Goal: Task Accomplishment & Management: Manage account settings

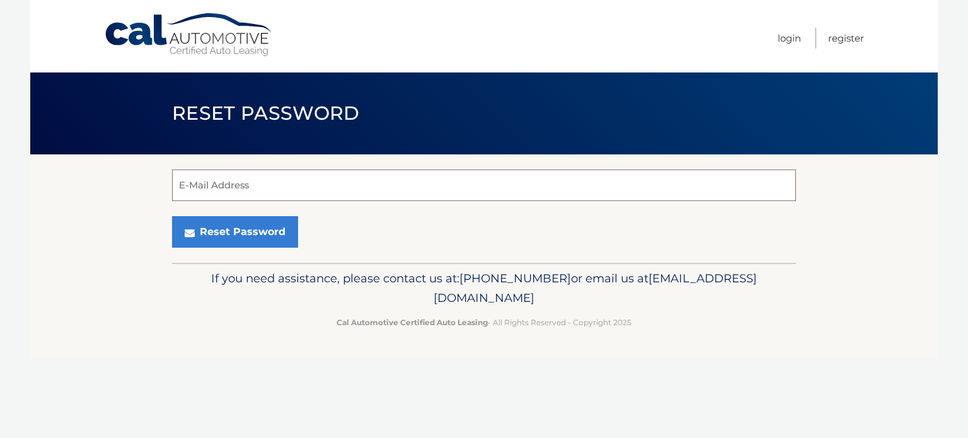
click at [444, 179] on input "E-Mail Address" at bounding box center [484, 186] width 624 height 32
type input "brunetti.elizabeth@gmail.com"
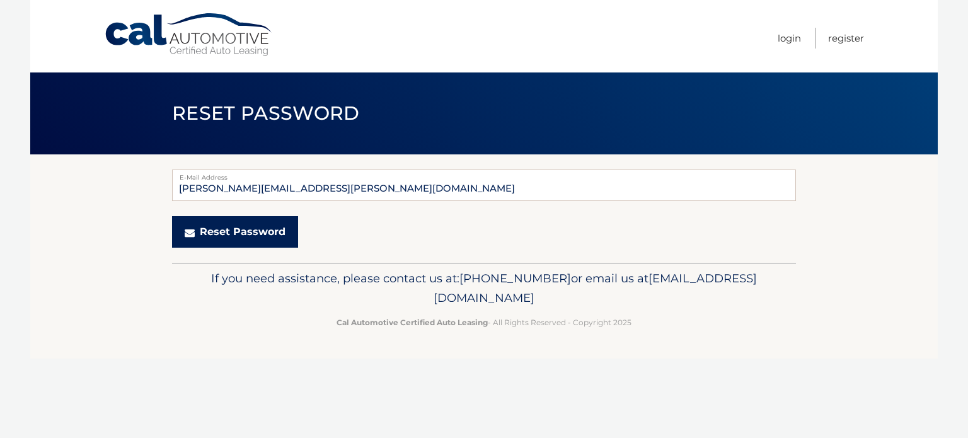
click at [251, 234] on button "Reset Password" at bounding box center [235, 232] width 126 height 32
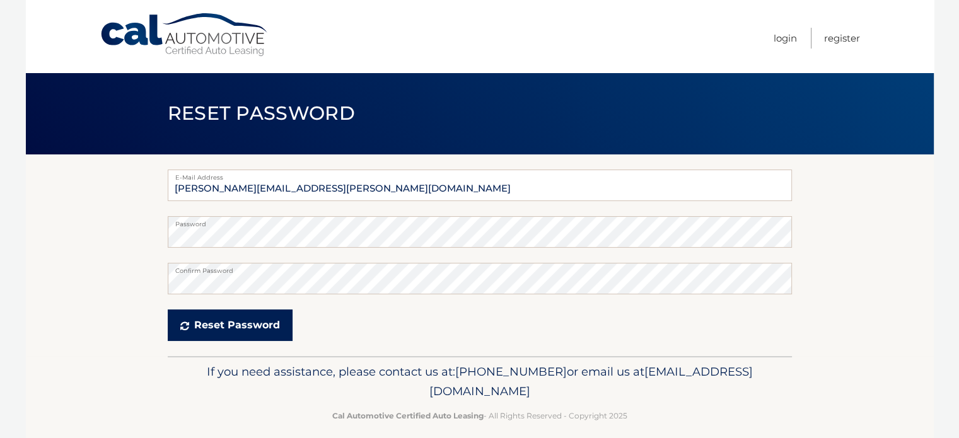
click at [228, 320] on button "Reset Password" at bounding box center [230, 326] width 125 height 32
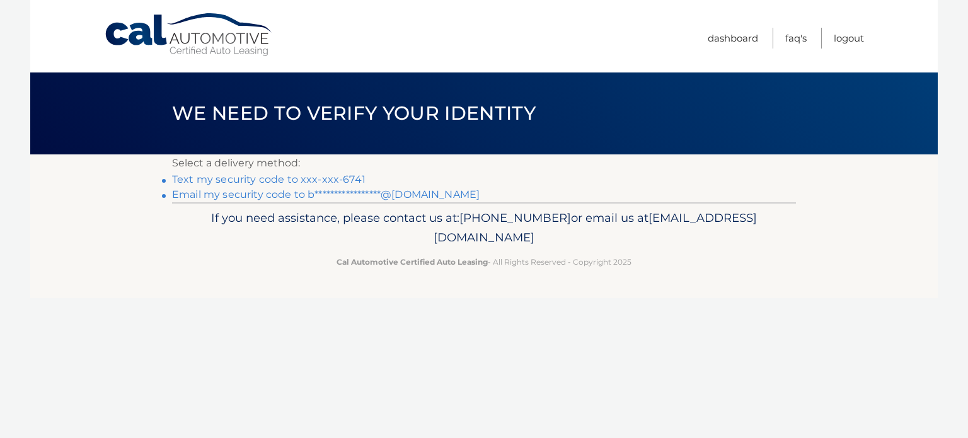
click at [339, 177] on link "Text my security code to xxx-xxx-6741" at bounding box center [269, 179] width 194 height 12
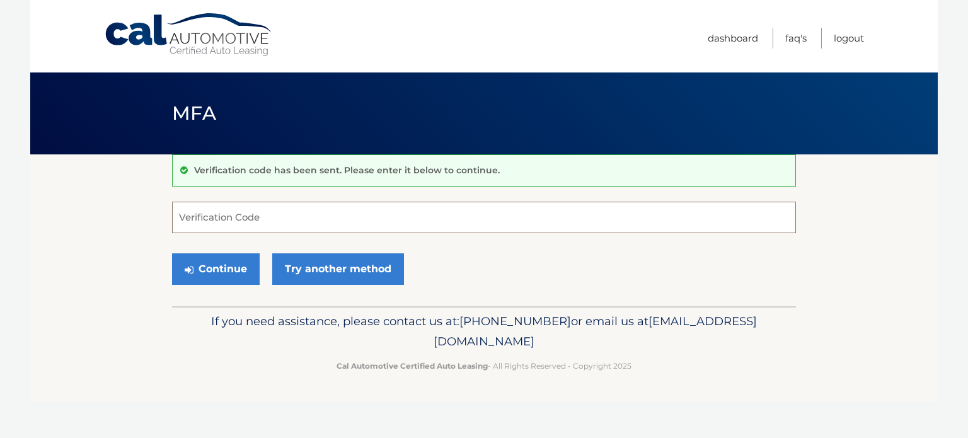
click at [305, 211] on input "Verification Code" at bounding box center [484, 218] width 624 height 32
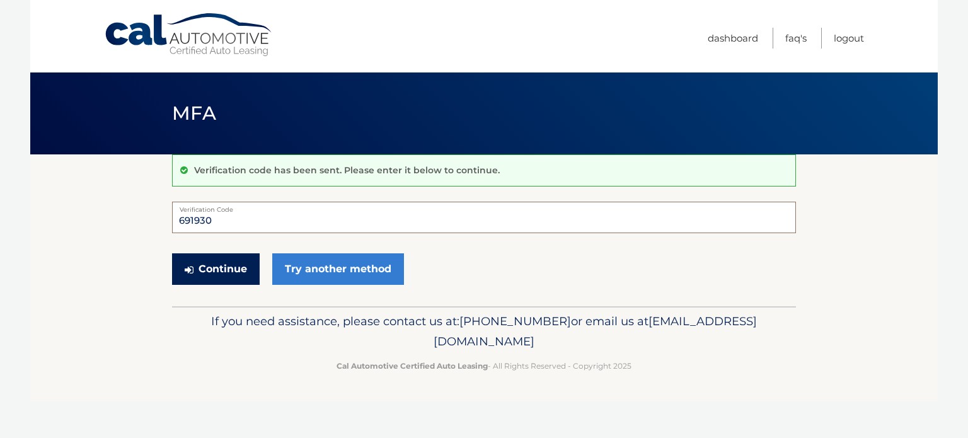
type input "691930"
click at [224, 276] on button "Continue" at bounding box center [216, 269] width 88 height 32
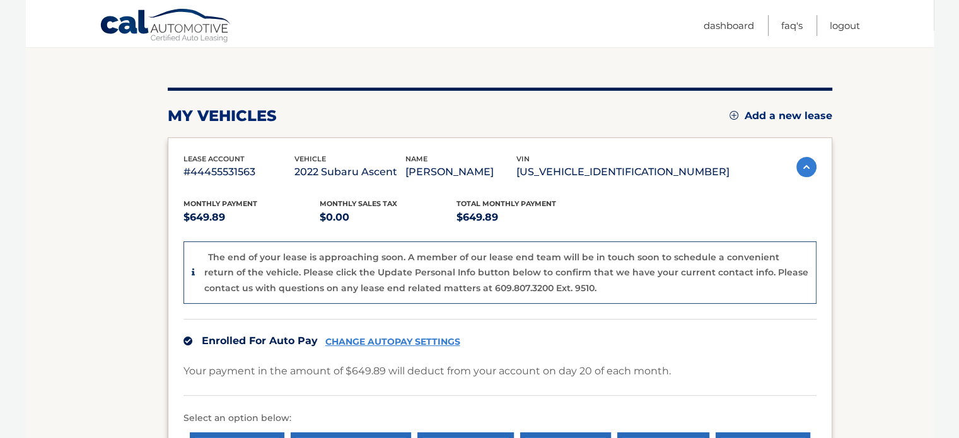
scroll to position [118, 0]
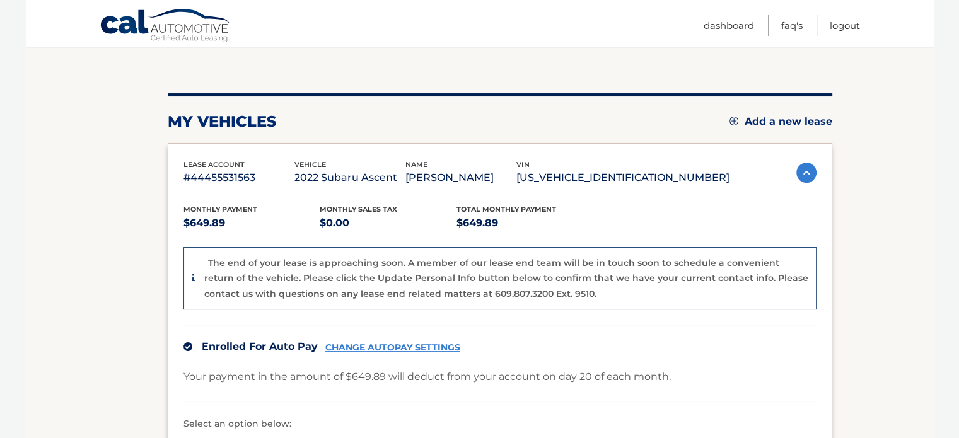
click at [645, 240] on div "Monthly Payment $649.89 Monthly sales Tax $0.00 Total Monthly Payment $649.89 T…" at bounding box center [499, 357] width 633 height 340
